Goal: Task Accomplishment & Management: Complete application form

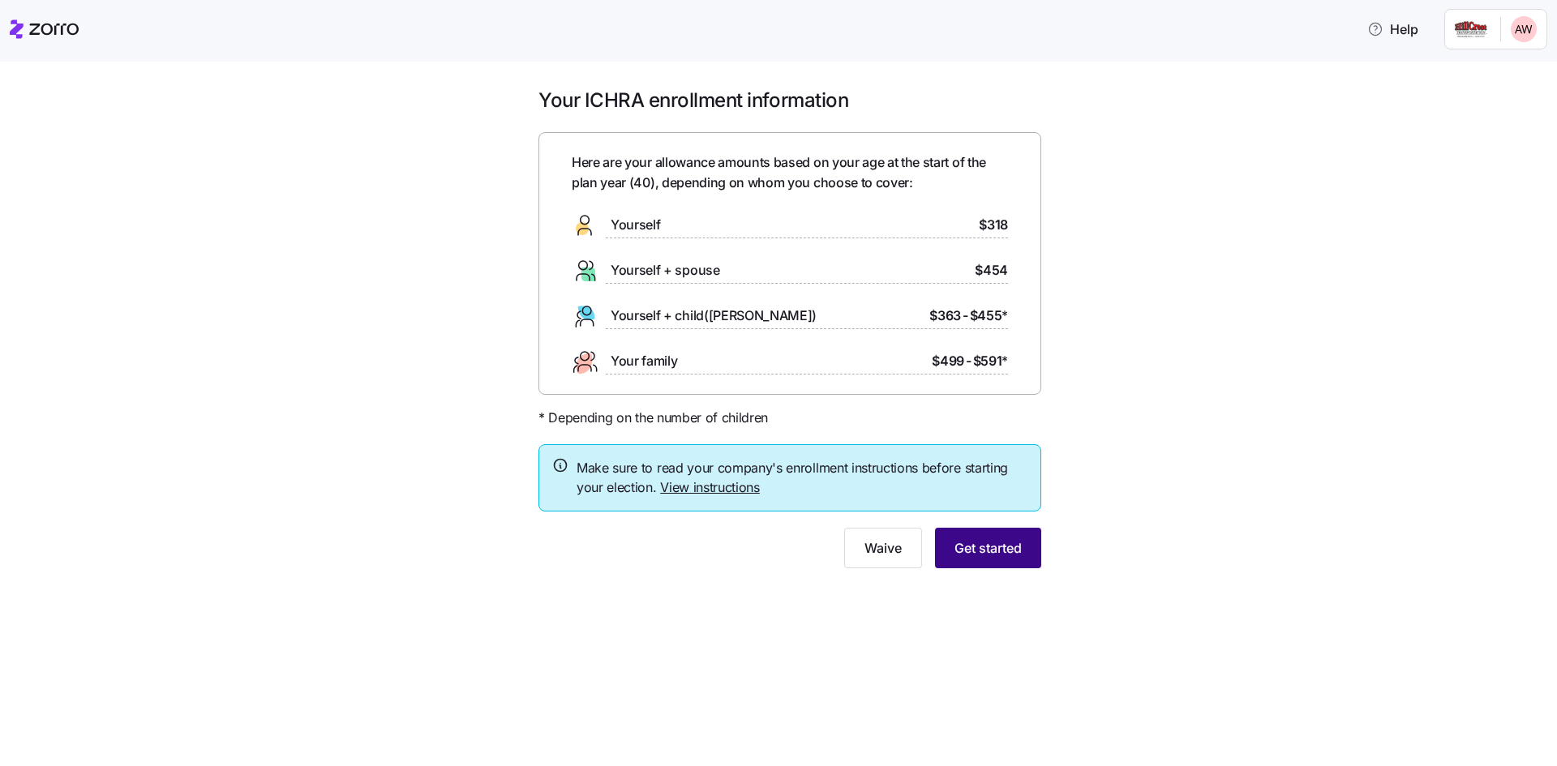
click at [998, 549] on span "Get started" at bounding box center [987, 547] width 67 height 19
